Goal: Task Accomplishment & Management: Manage account settings

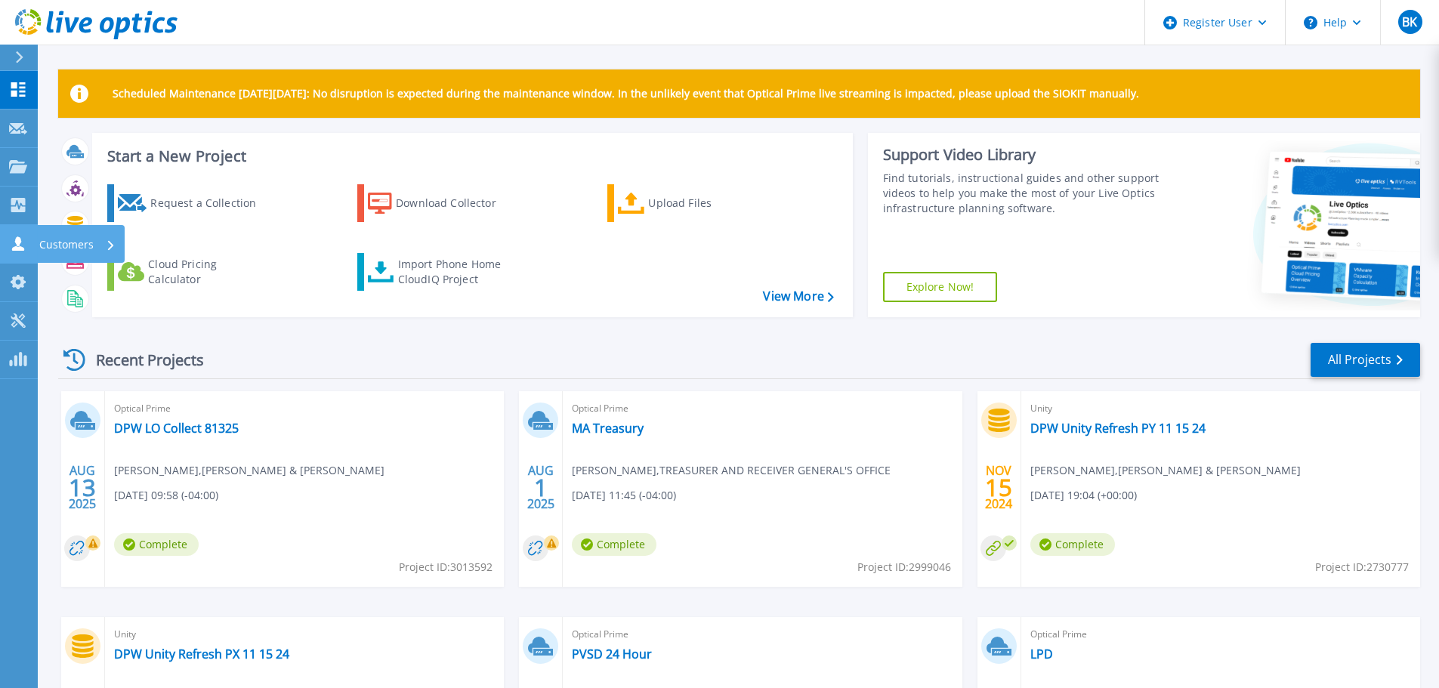
click at [39, 237] on p "Customers" at bounding box center [66, 244] width 54 height 39
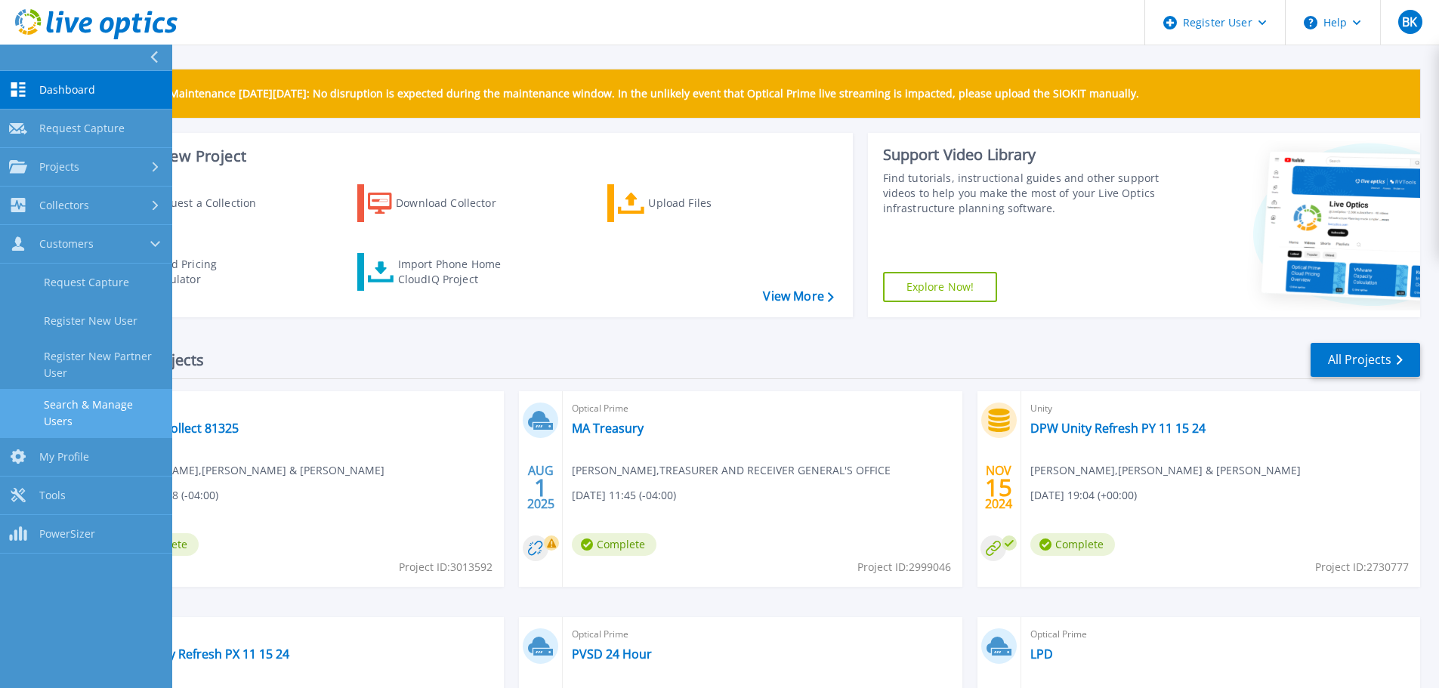
click at [129, 400] on link "Search & Manage Users" at bounding box center [86, 413] width 172 height 48
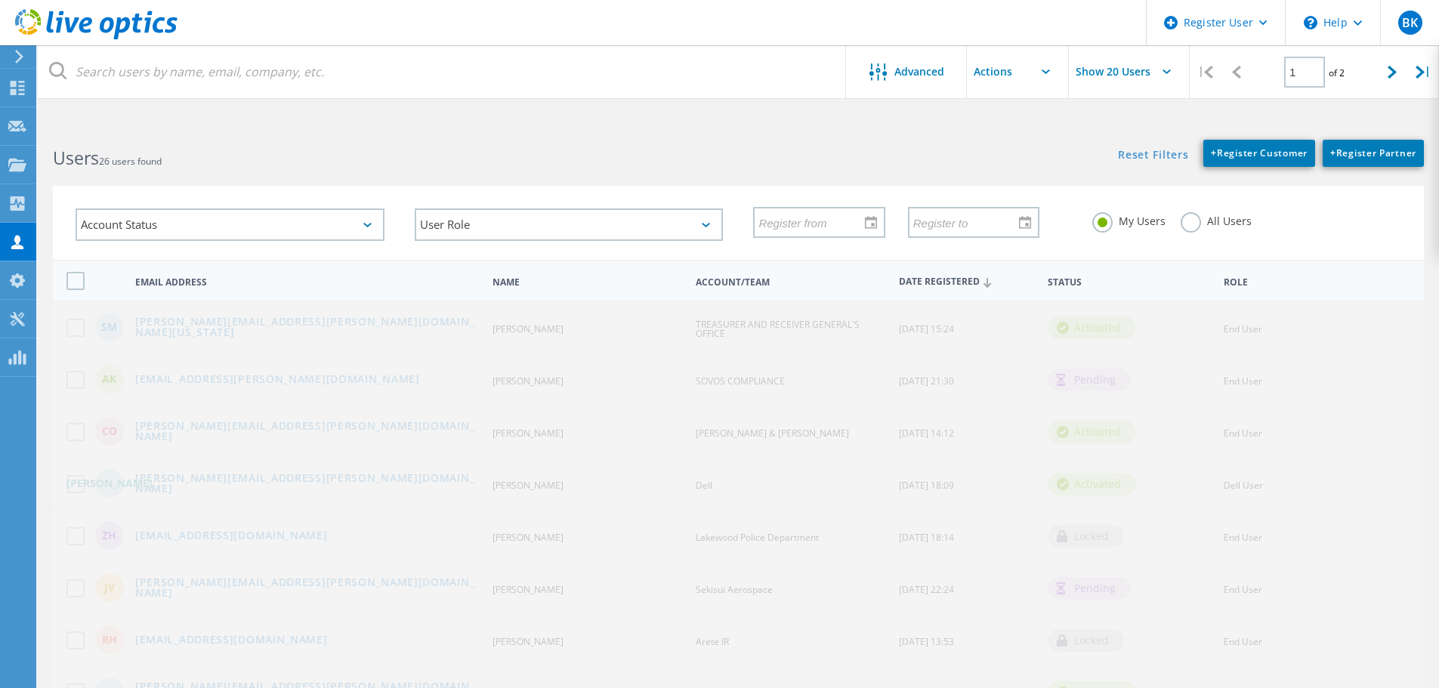
drag, startPoint x: 1194, startPoint y: 221, endPoint x: 1159, endPoint y: 209, distance: 37.0
click at [1194, 221] on label "All Users" at bounding box center [1216, 219] width 71 height 14
click at [0, 0] on input "All Users" at bounding box center [0, 0] width 0 height 0
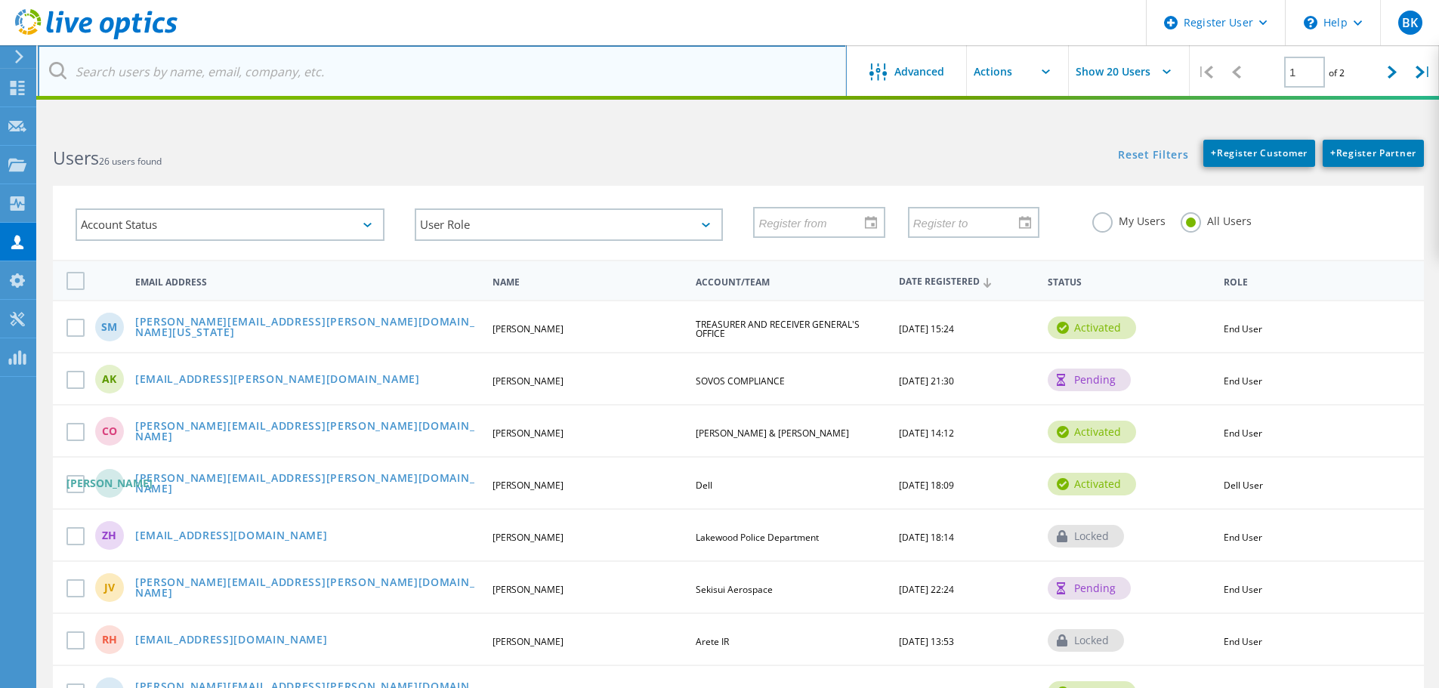
click at [338, 67] on input "text" at bounding box center [442, 71] width 809 height 53
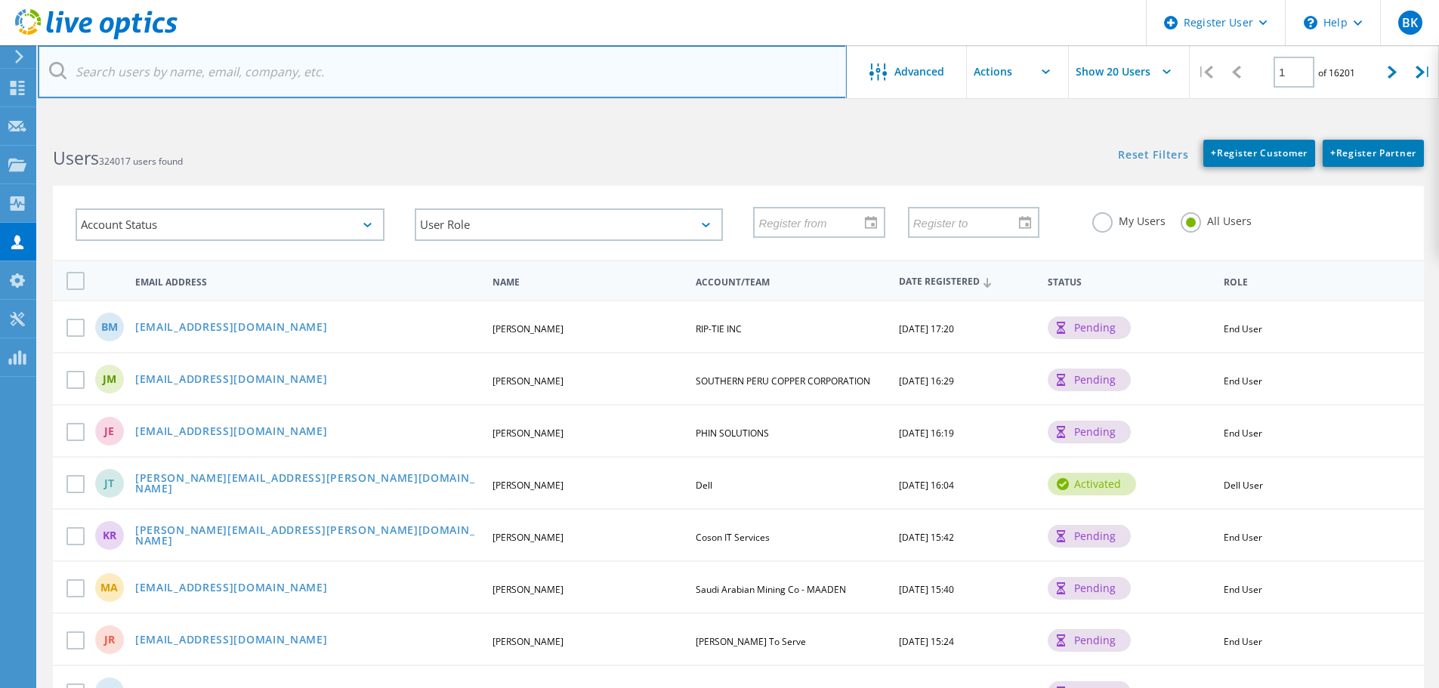
paste input "Don.Thoreson@sec.state.ma.us"
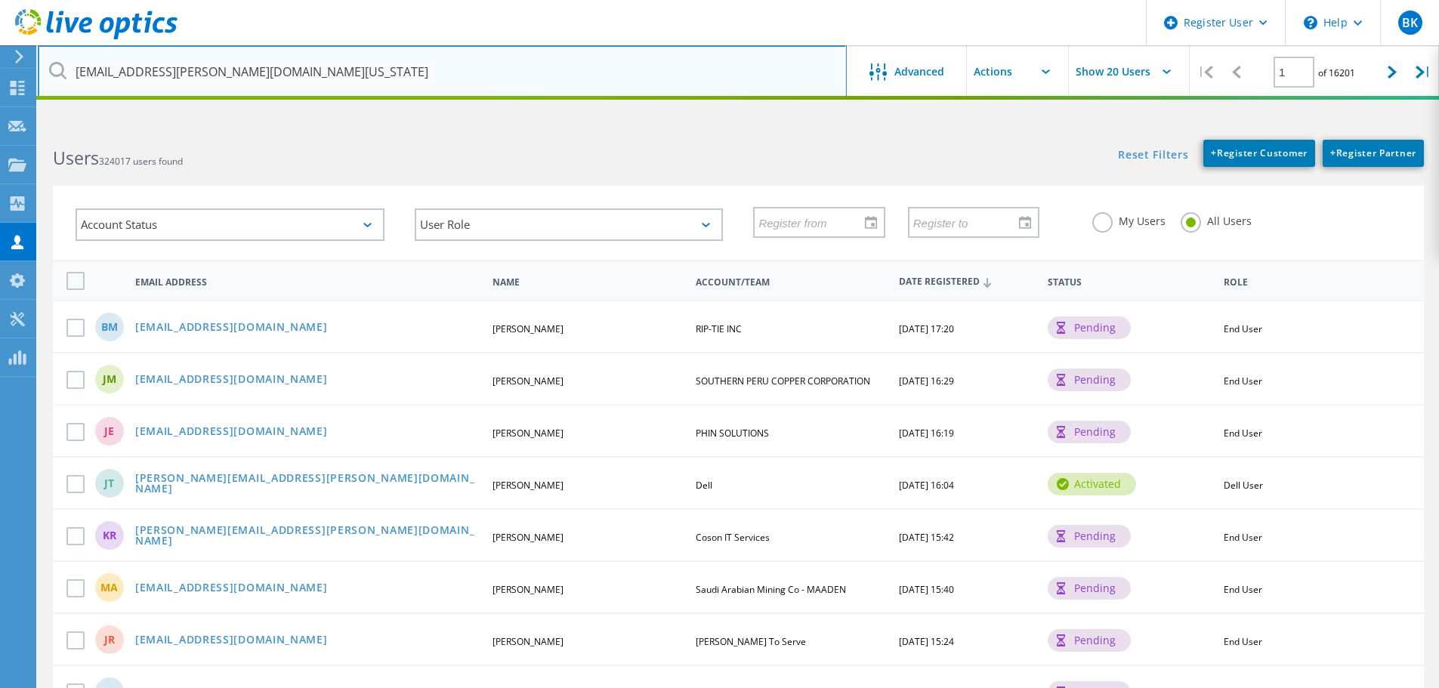
type input "Don.Thoreson@sec.state.ma.us"
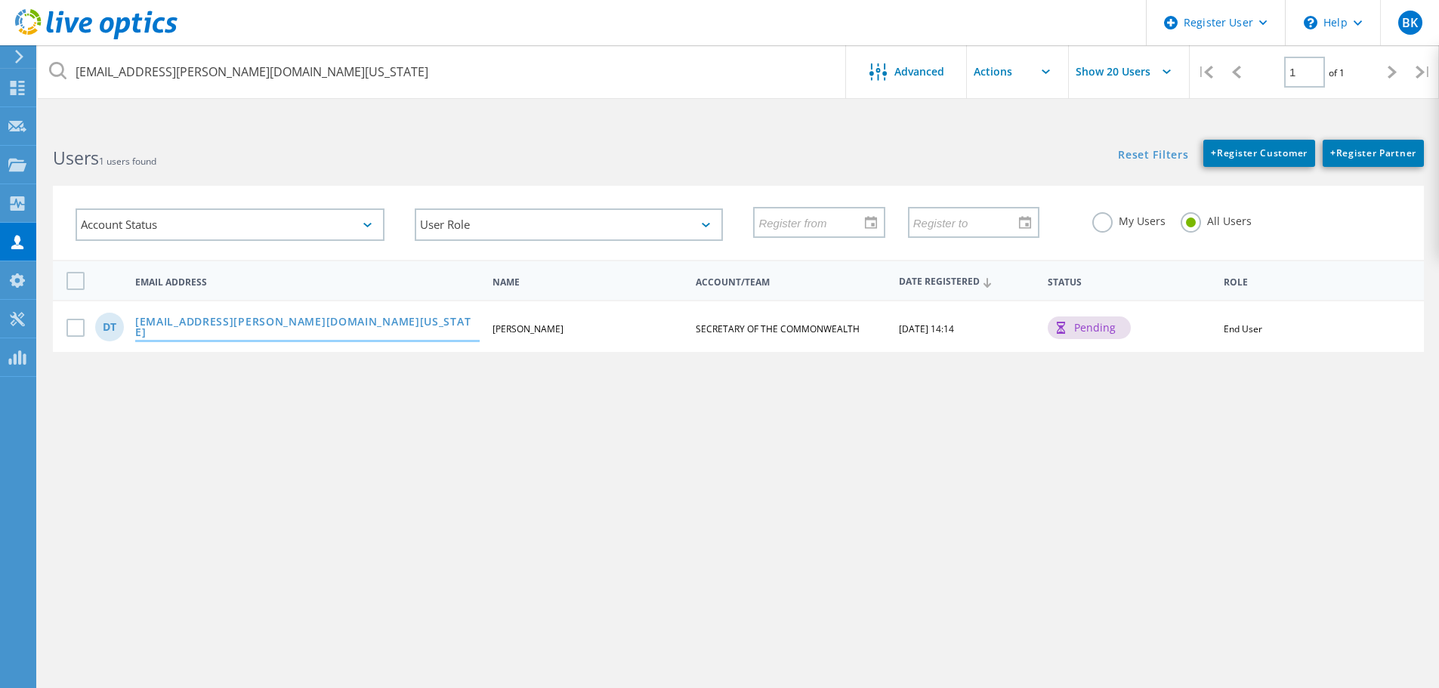
click at [267, 328] on link "don.thoreson@sec.state.ma.us" at bounding box center [307, 328] width 344 height 23
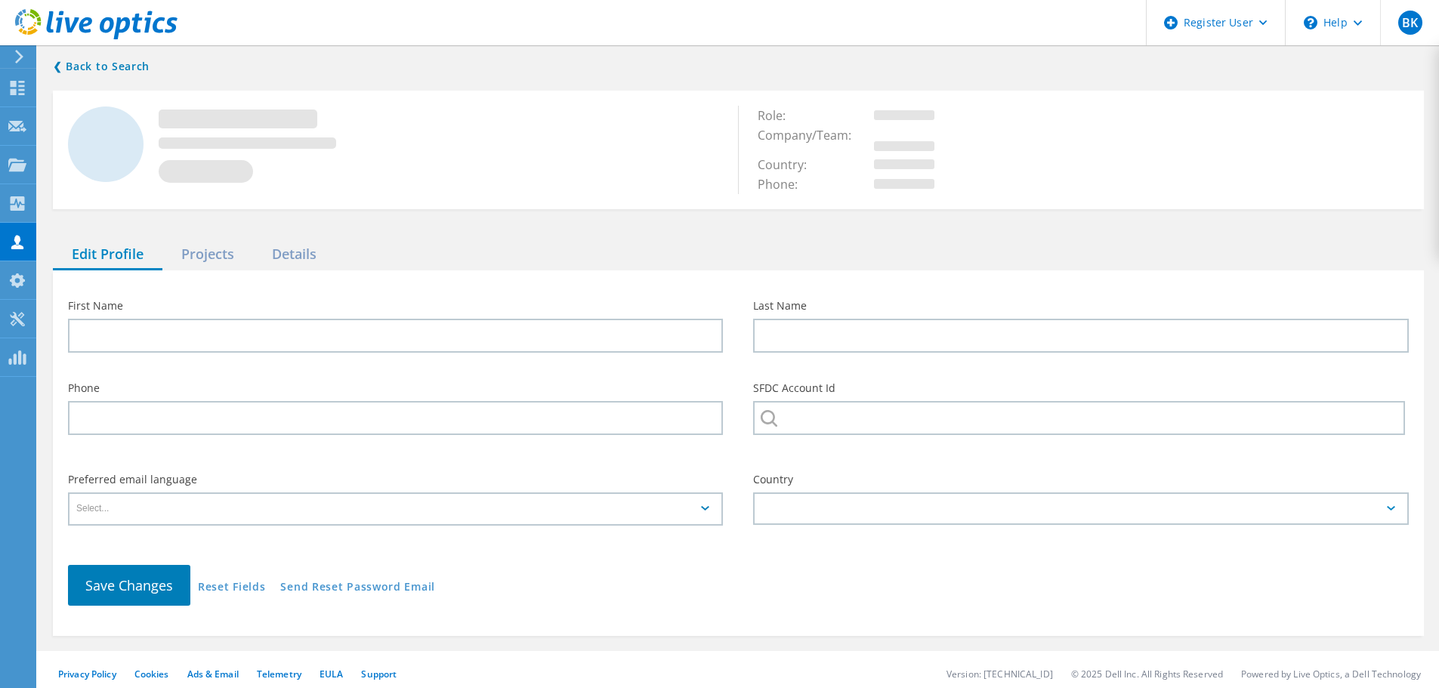
type input "Don"
type input "Thorenson"
type input "SECRETARY OF THE COMMONWEALTH"
type input "English"
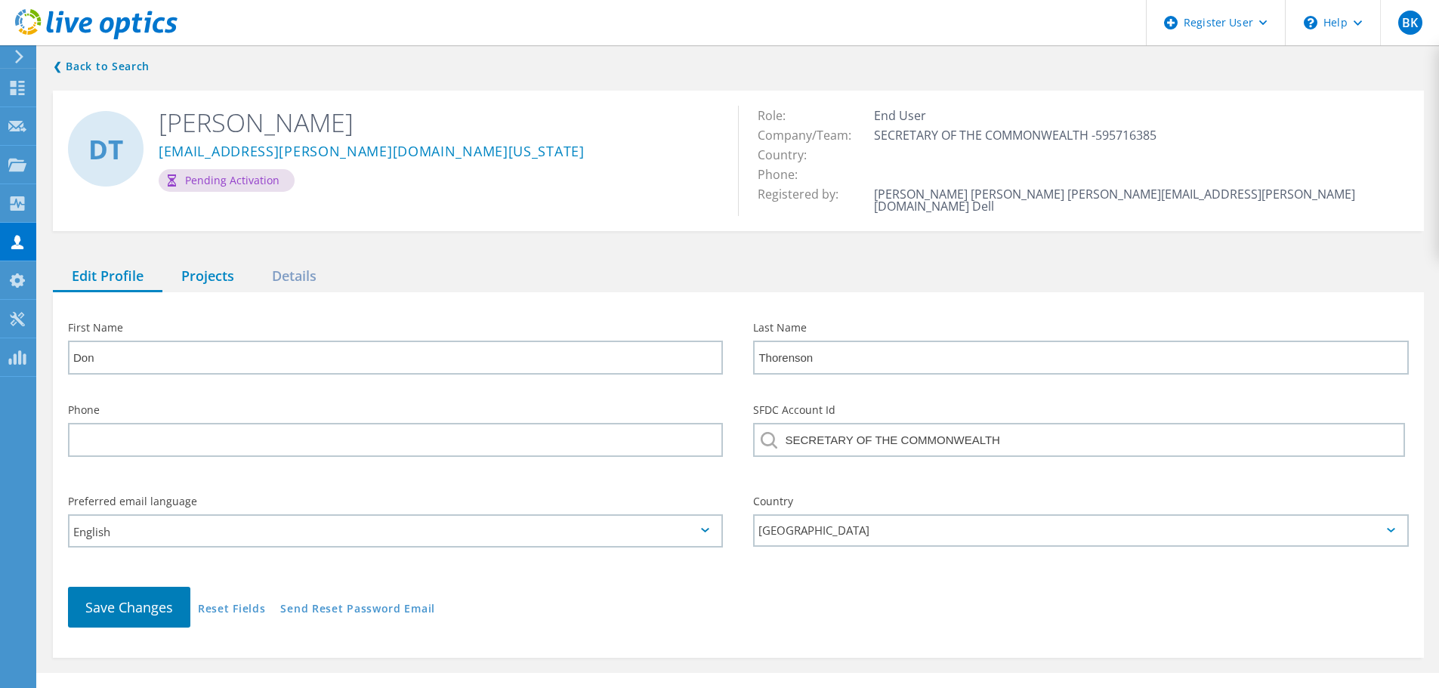
click at [224, 270] on div "Projects" at bounding box center [207, 276] width 91 height 31
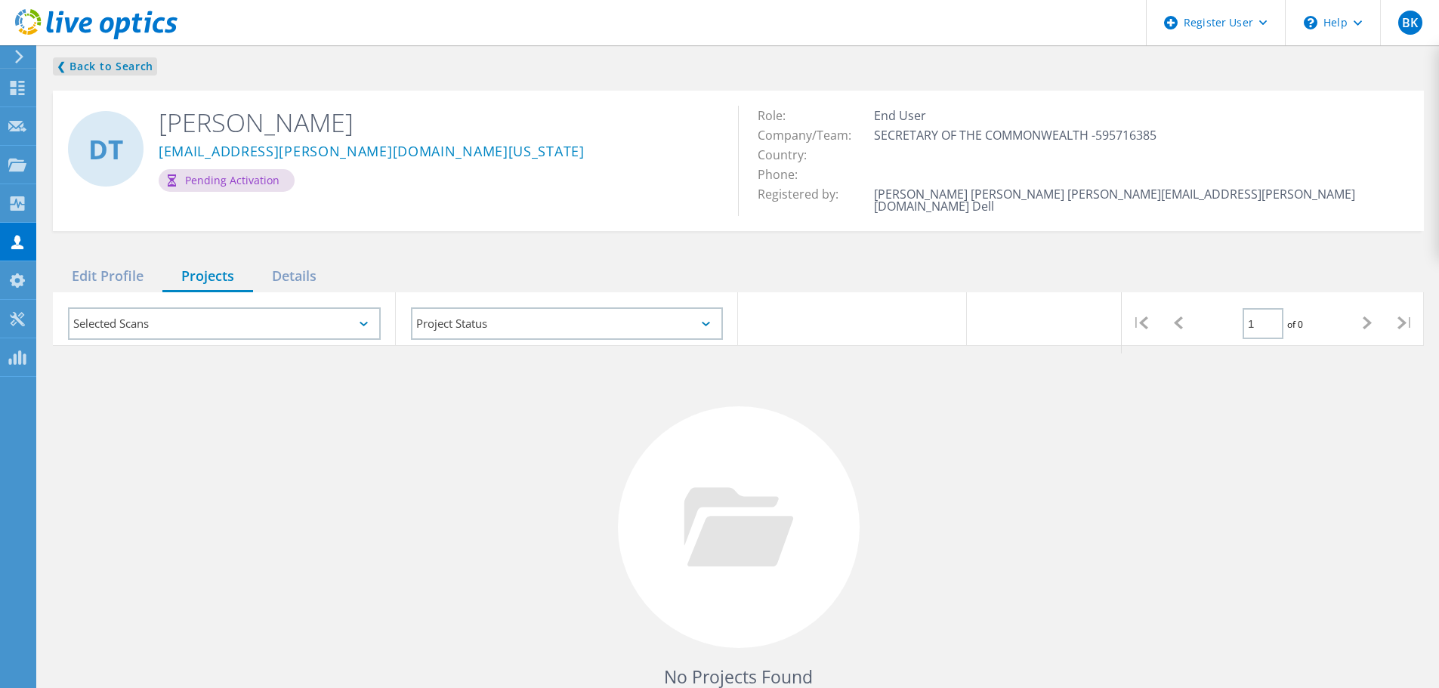
click at [88, 60] on link "❮ Back to Search" at bounding box center [105, 66] width 104 height 18
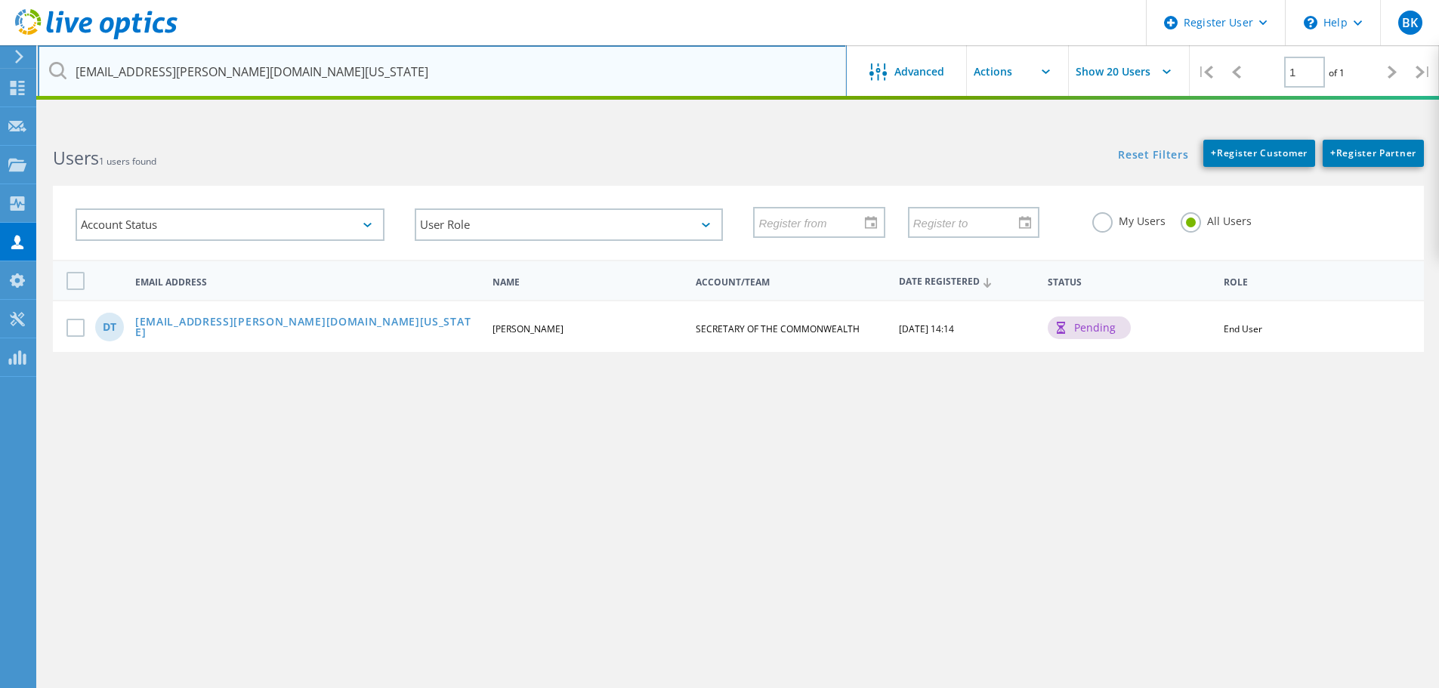
click at [265, 76] on input "Don.Thoreson@sec.state.ma.us" at bounding box center [442, 71] width 809 height 53
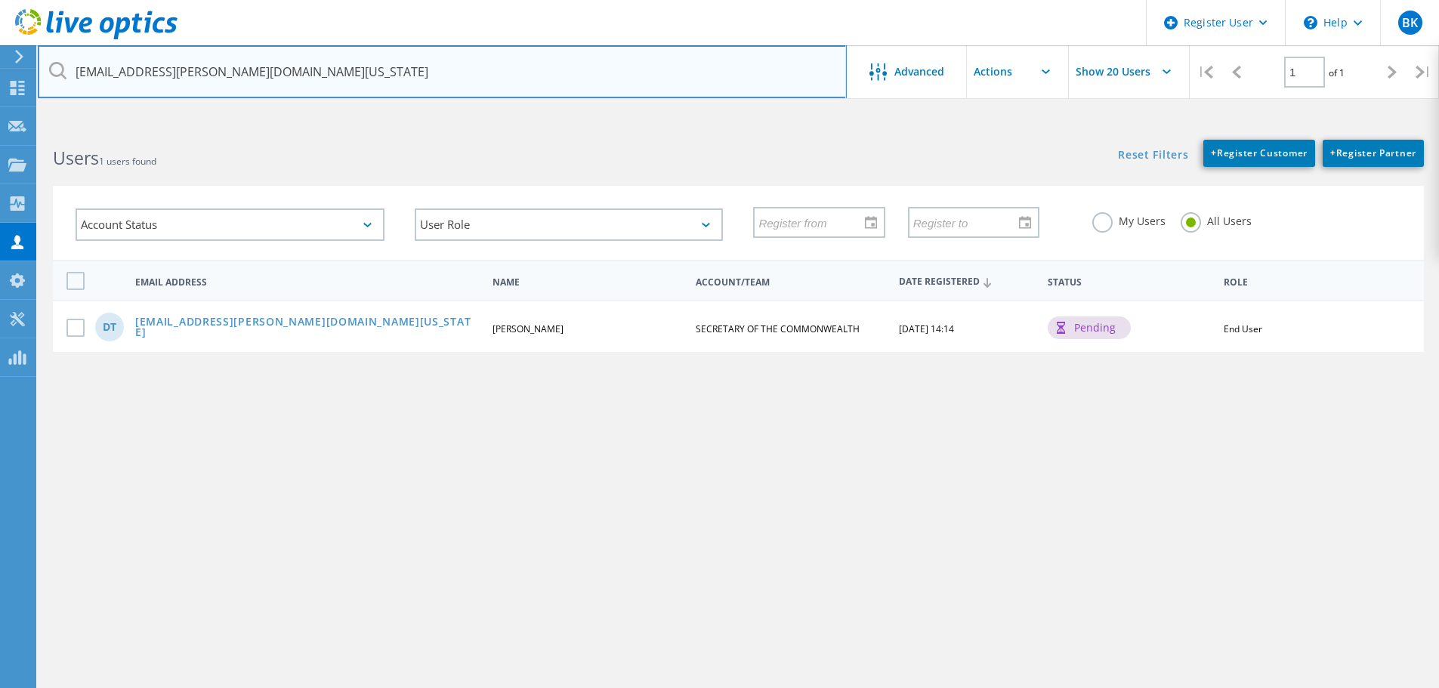
drag, startPoint x: 280, startPoint y: 82, endPoint x: 0, endPoint y: 54, distance: 280.9
click at [0, 125] on div "Register User \n Help Explore Helpful Articles Contact Support BK Dell User Bre…" at bounding box center [719, 435] width 1439 height 620
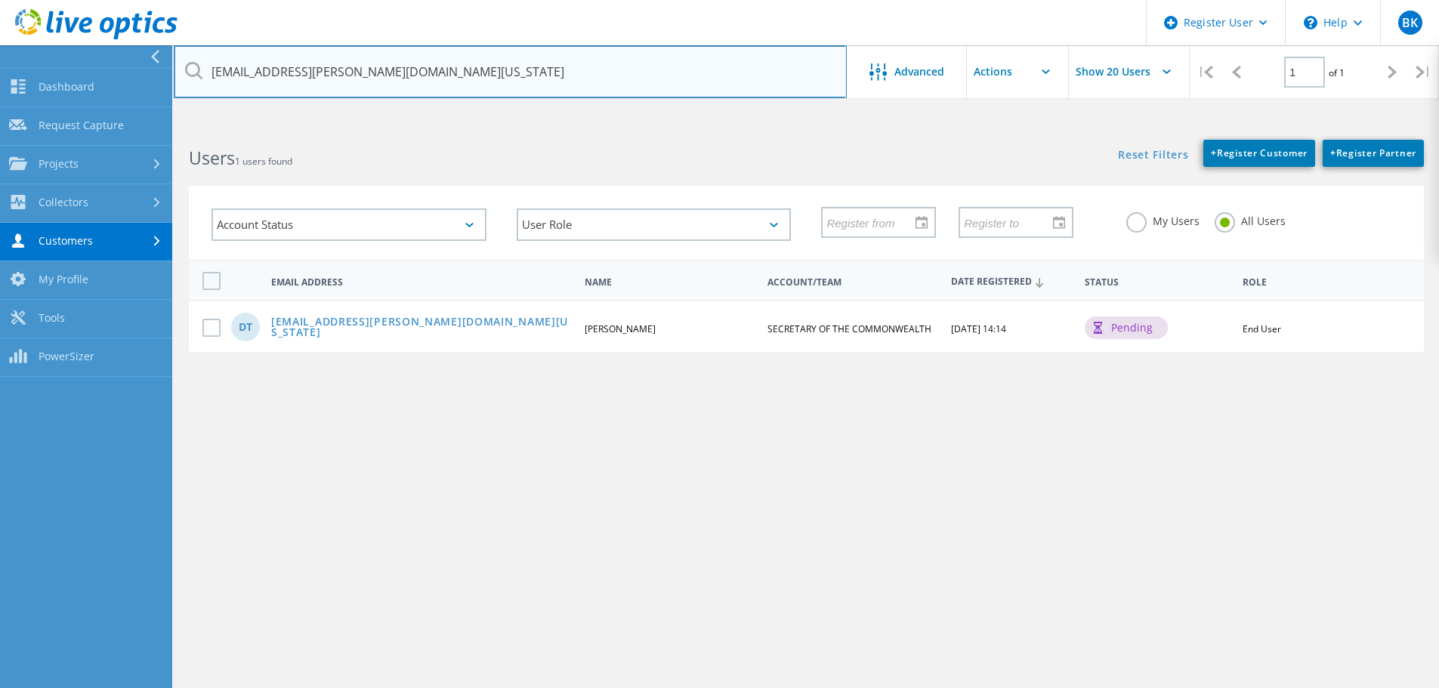
click at [368, 67] on input "Don.Thoreson@sec.state.ma.us" at bounding box center [510, 71] width 673 height 53
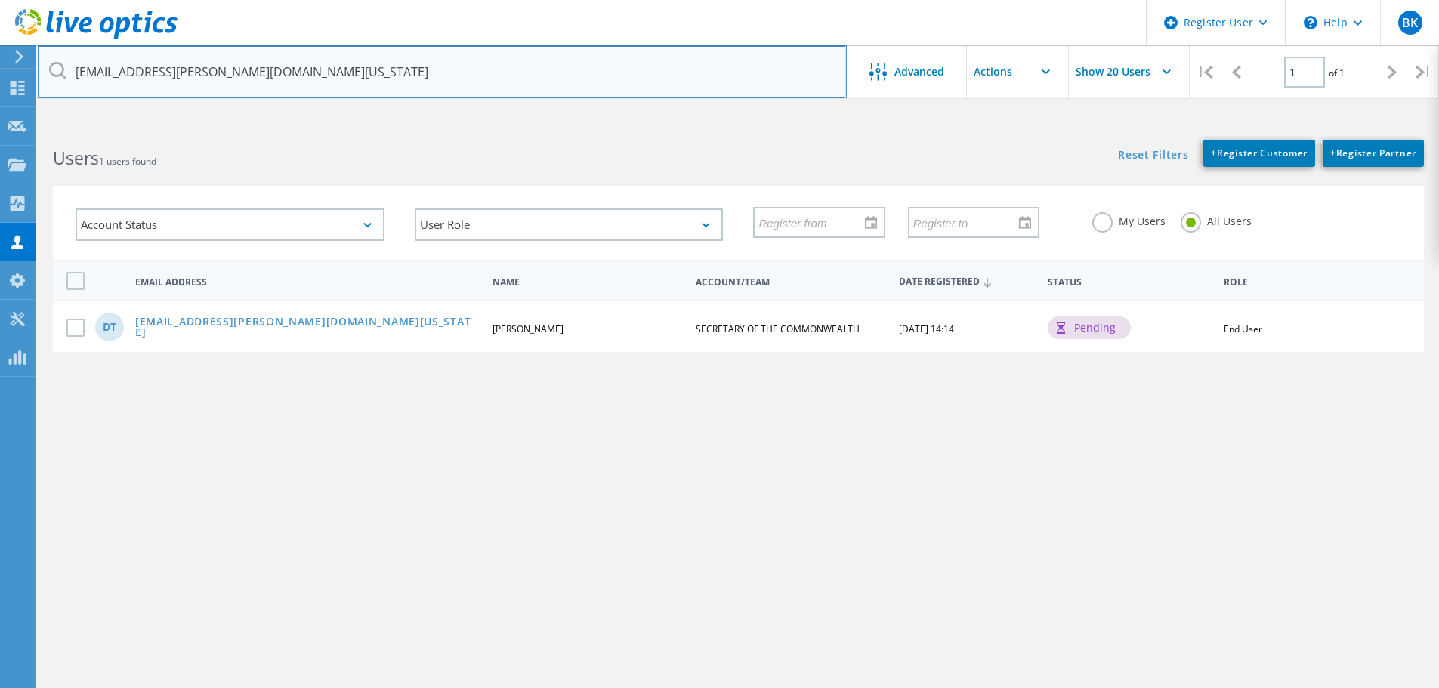
click at [368, 67] on input "Don.Thoreson@sec.state.ma.us" at bounding box center [442, 71] width 809 height 53
click at [348, 70] on input "Don.Thoreson@sec.state.ma.us" at bounding box center [442, 71] width 809 height 53
drag, startPoint x: 366, startPoint y: 79, endPoint x: 71, endPoint y: 78, distance: 294.6
click at [71, 78] on input "Don.Thoreson@sec.state.ma.us" at bounding box center [442, 71] width 809 height 53
paste input "matthew.donova"
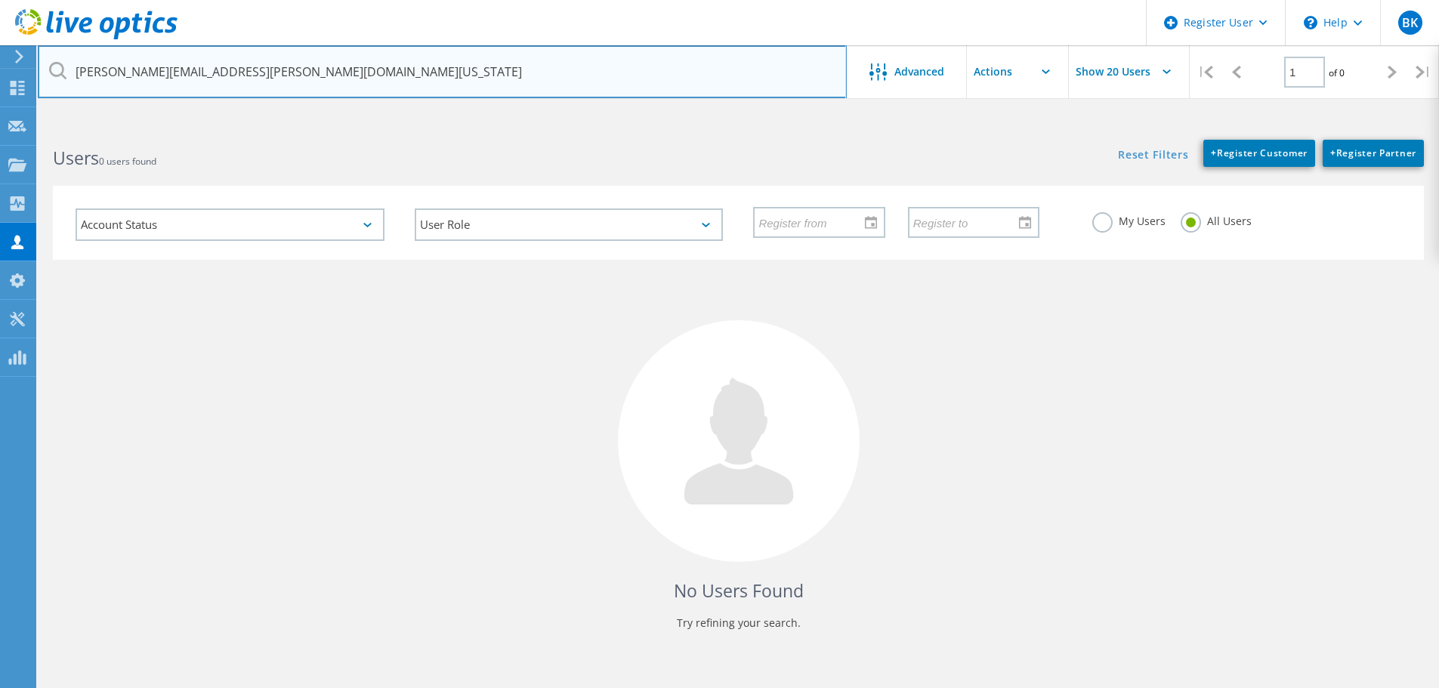
click at [359, 89] on input "matthew.donovan@sec.state.ma.us" at bounding box center [442, 71] width 809 height 53
drag, startPoint x: 355, startPoint y: 82, endPoint x: 54, endPoint y: 83, distance: 301.4
click at [54, 83] on input "matthew.donovan@sec.state.ma.us" at bounding box center [442, 71] width 809 height 53
paste input "pruthvi.balguri"
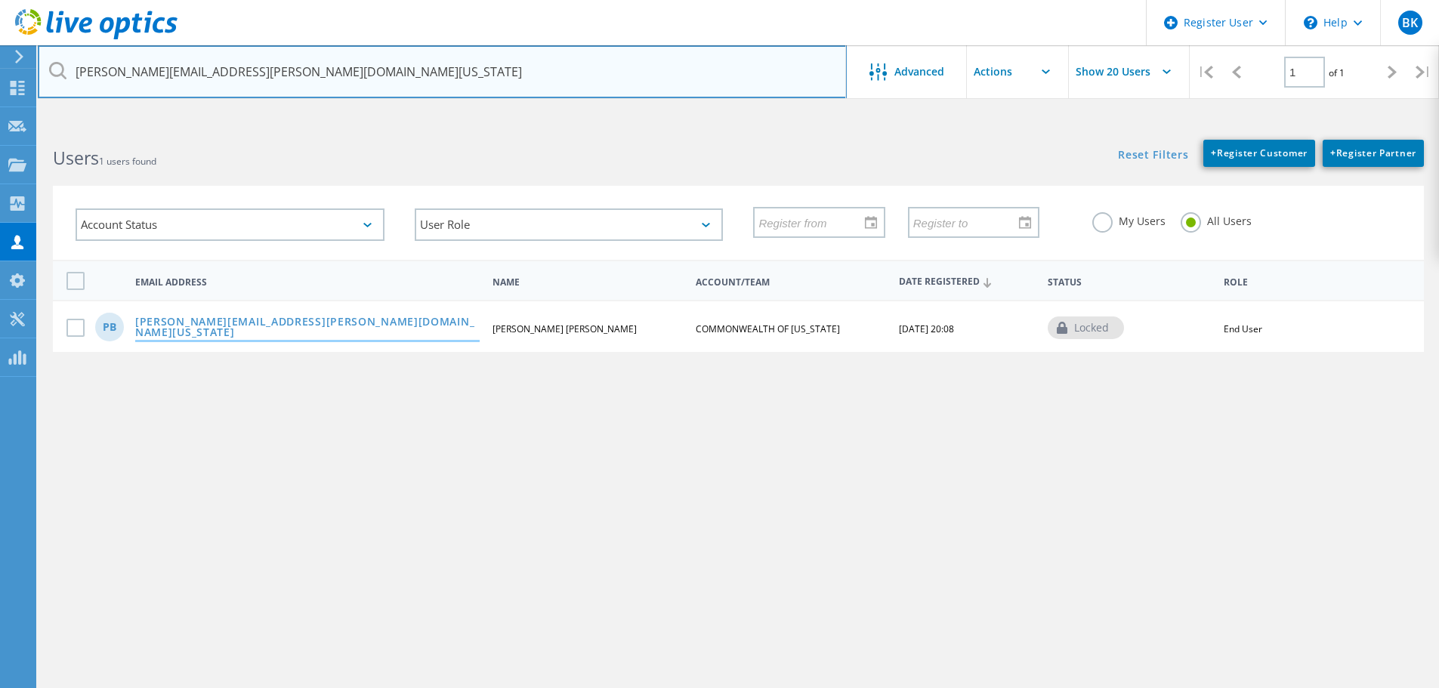
type input "pruthvi.balguri@sec.state.ma.us"
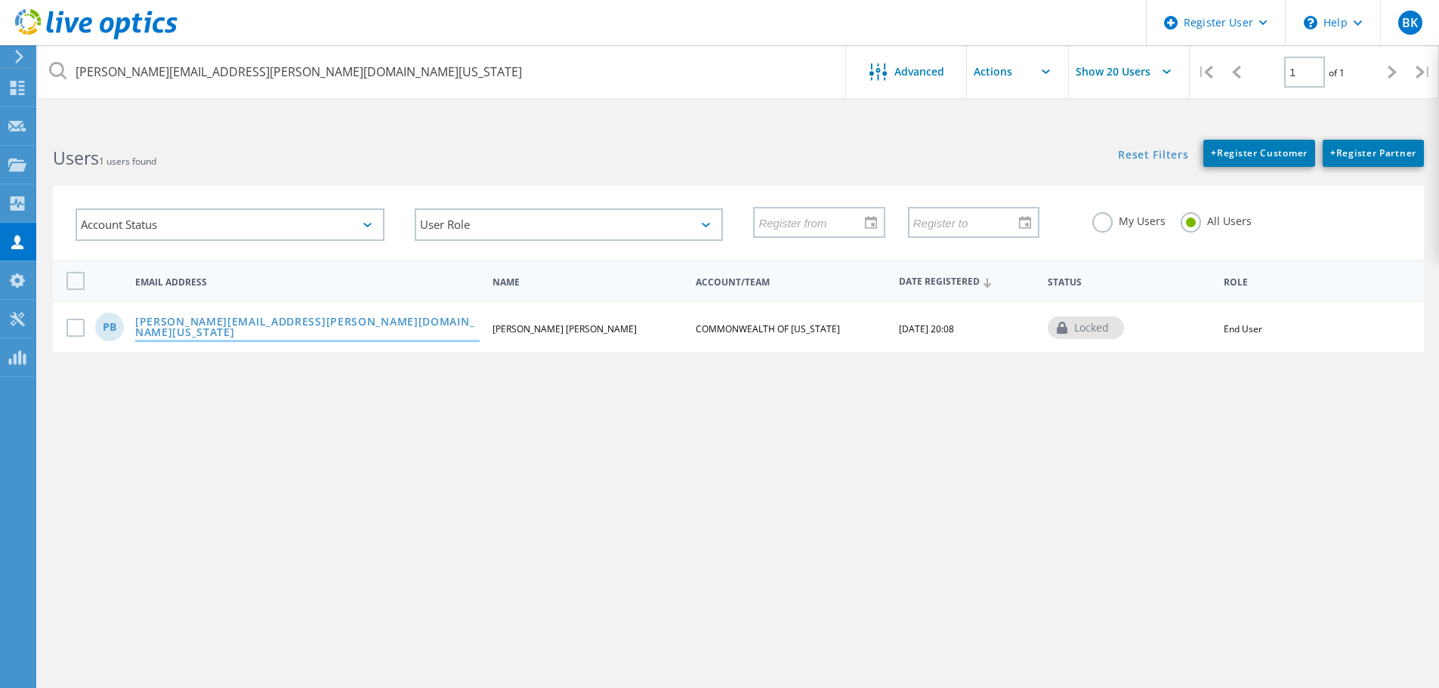
click at [234, 329] on link "Pruthvi.balguri@sec.state.ma.us" at bounding box center [307, 328] width 344 height 23
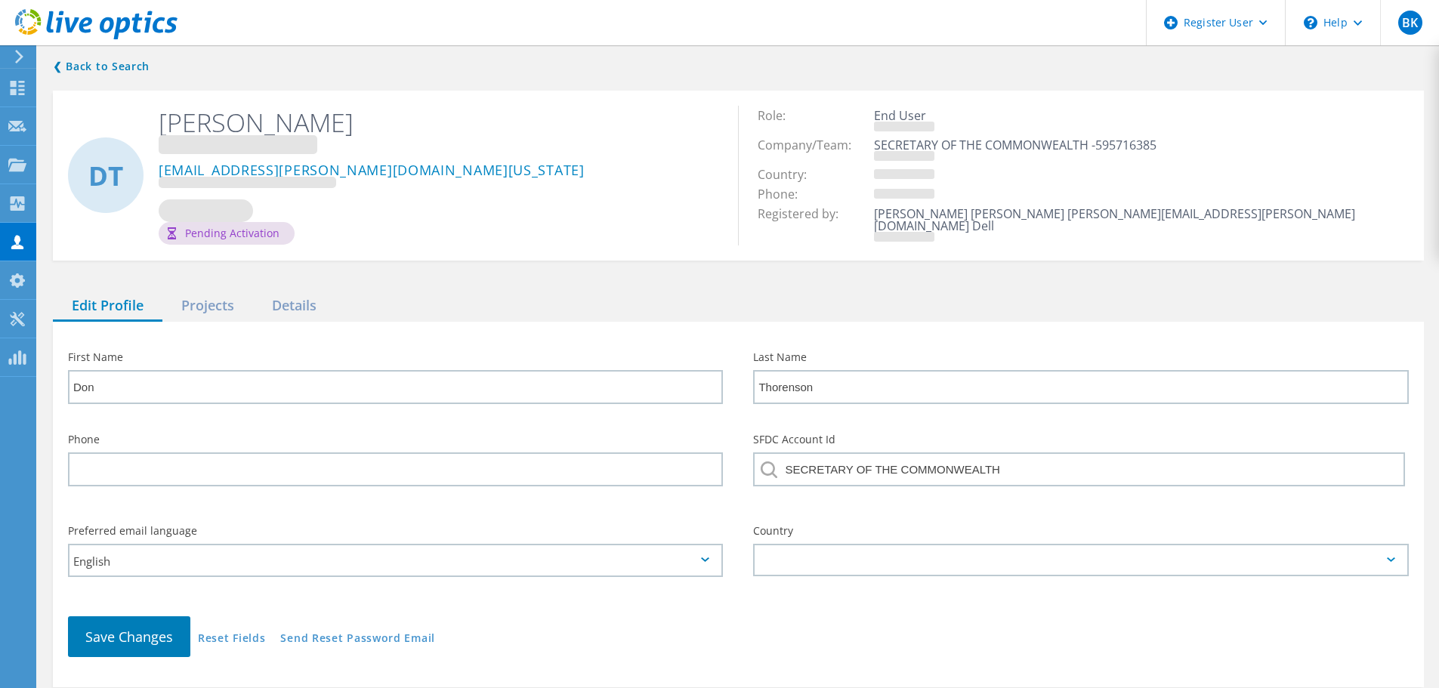
type input "Pruthvi Kumar Reddy"
type input "Balguri"
type input "617-878-3812"
type input "COMMONWEALTH OF MASSACHUSETTS"
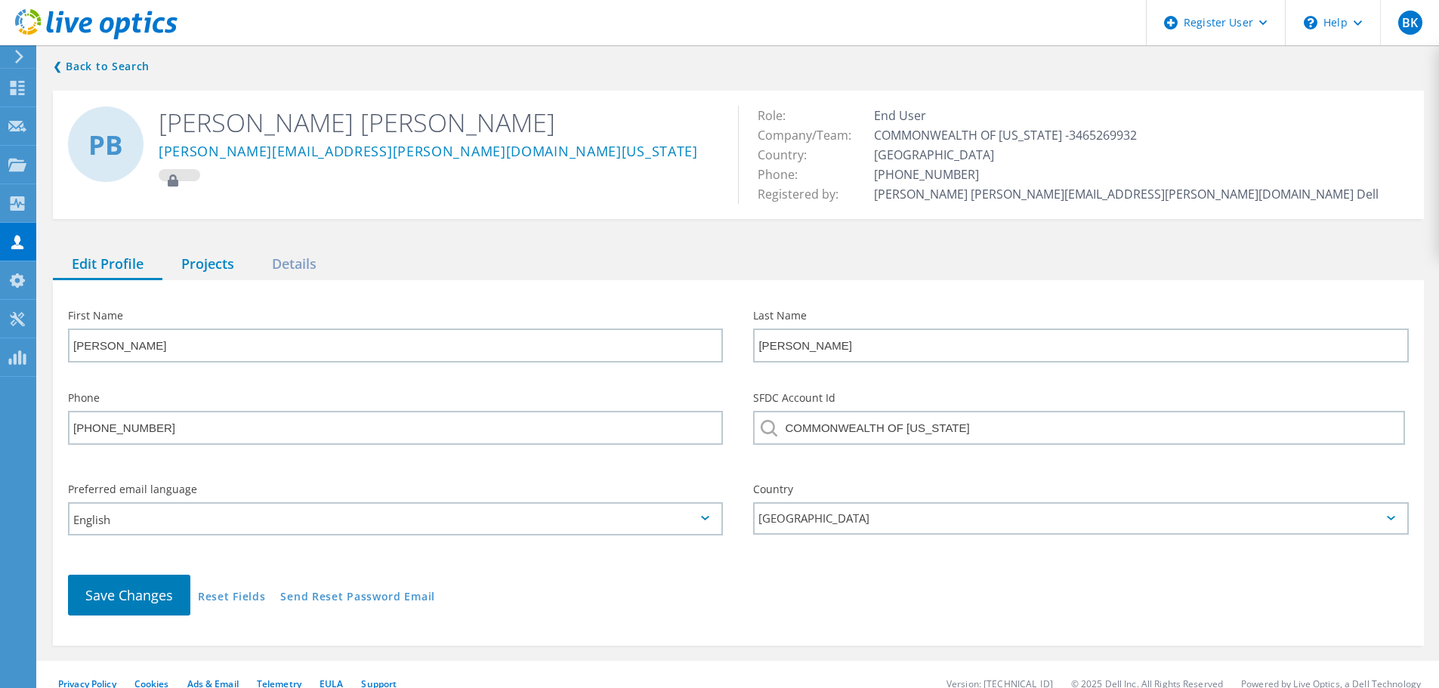
click at [232, 257] on div "Projects" at bounding box center [207, 264] width 91 height 31
